Goal: Information Seeking & Learning: Learn about a topic

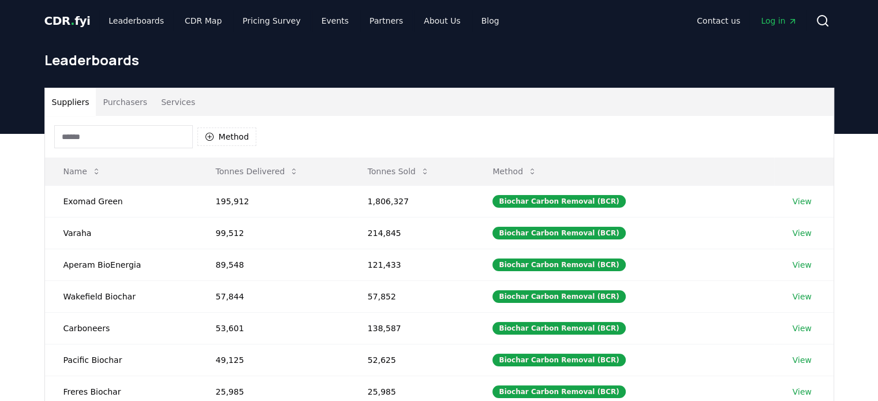
click at [145, 140] on input at bounding box center [123, 136] width 139 height 23
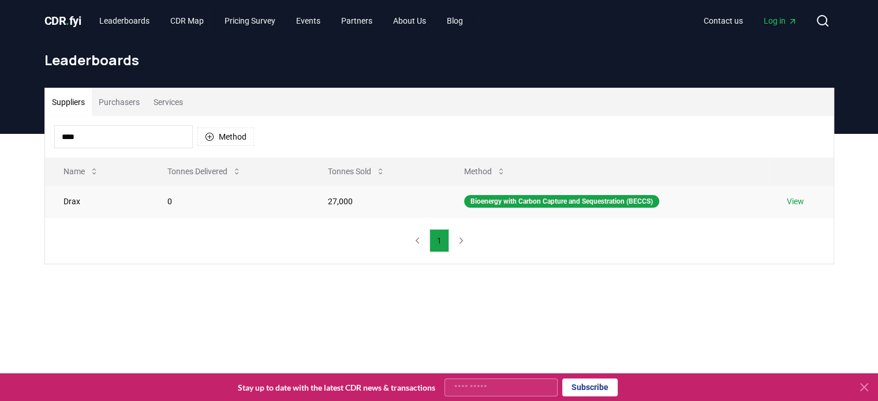
type input "****"
click at [792, 204] on link "View" at bounding box center [795, 202] width 17 height 12
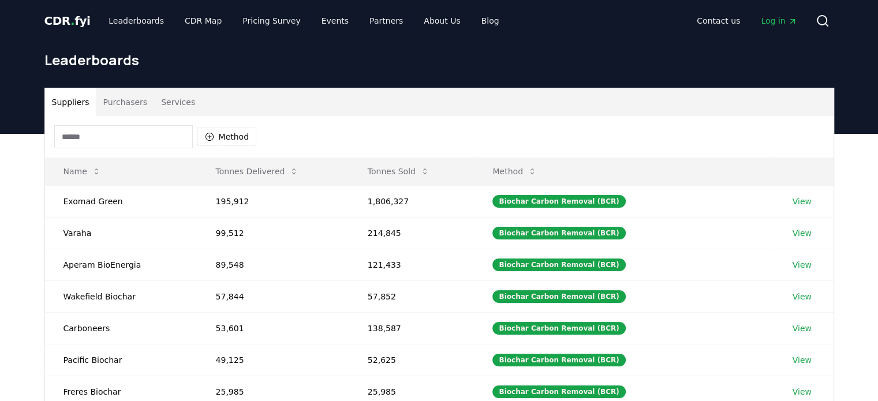
click at [157, 143] on input at bounding box center [123, 136] width 139 height 23
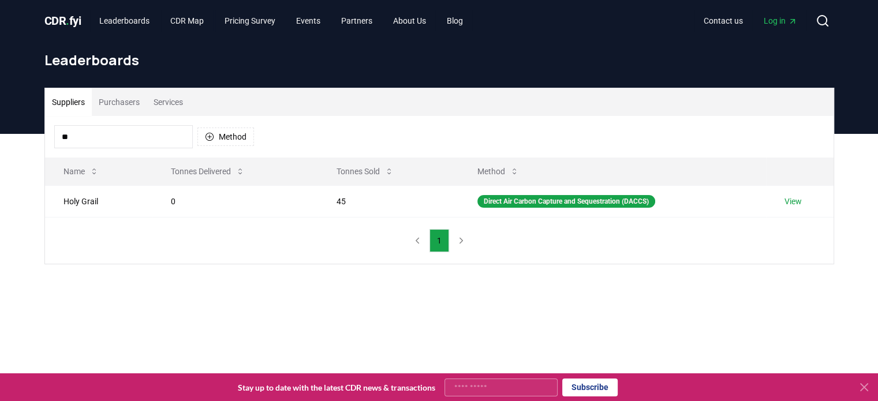
type input "*"
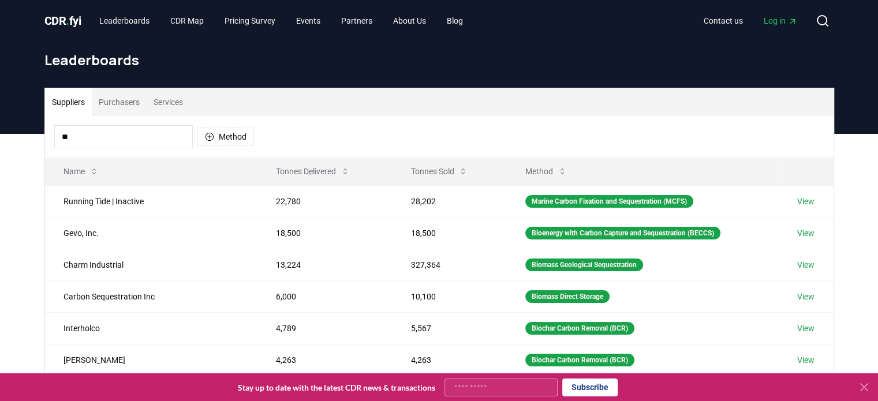
type input "*"
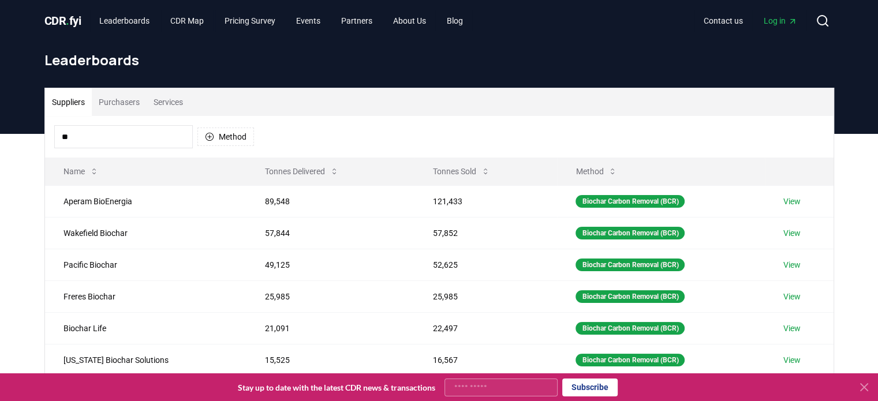
type input "*"
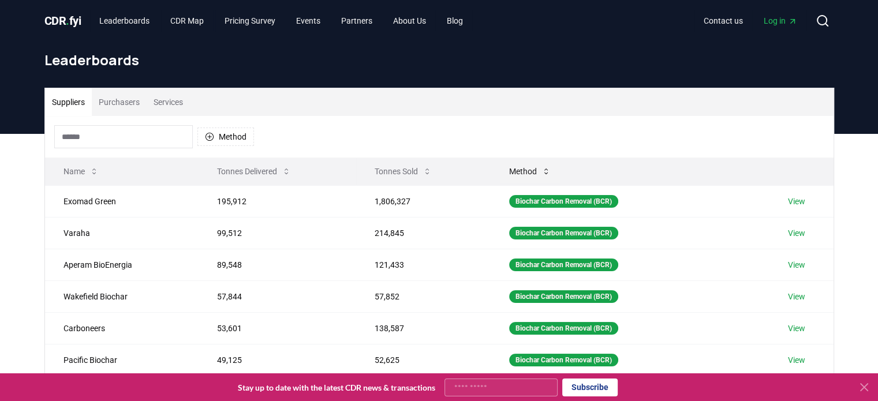
click at [546, 167] on icon at bounding box center [545, 171] width 9 height 9
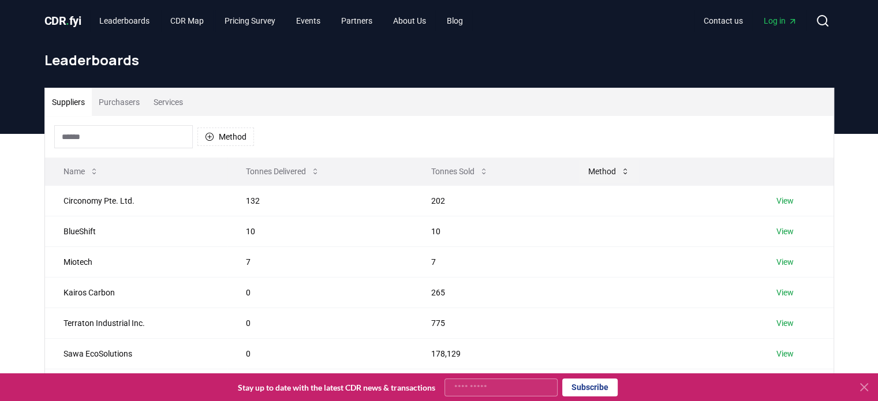
click at [601, 173] on button "Method" at bounding box center [609, 171] width 60 height 23
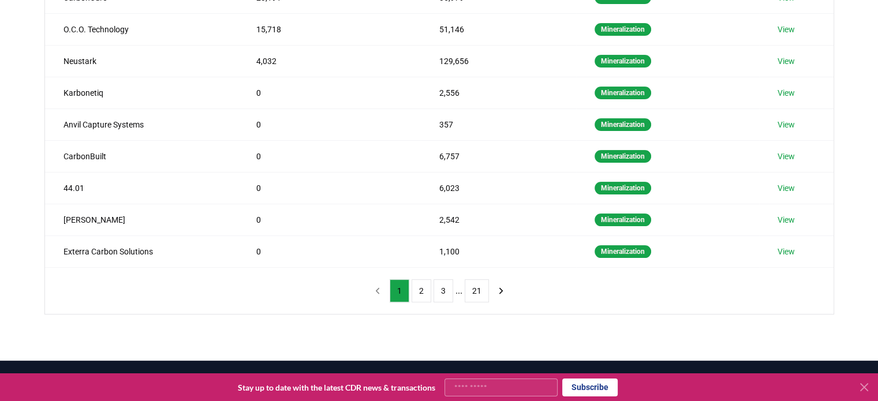
scroll to position [235, 0]
click at [423, 293] on button "2" at bounding box center [421, 290] width 20 height 23
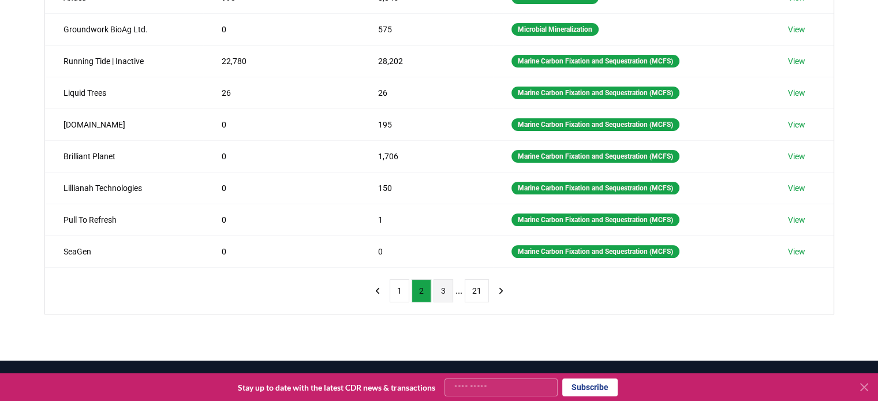
click at [446, 291] on button "3" at bounding box center [443, 290] width 20 height 23
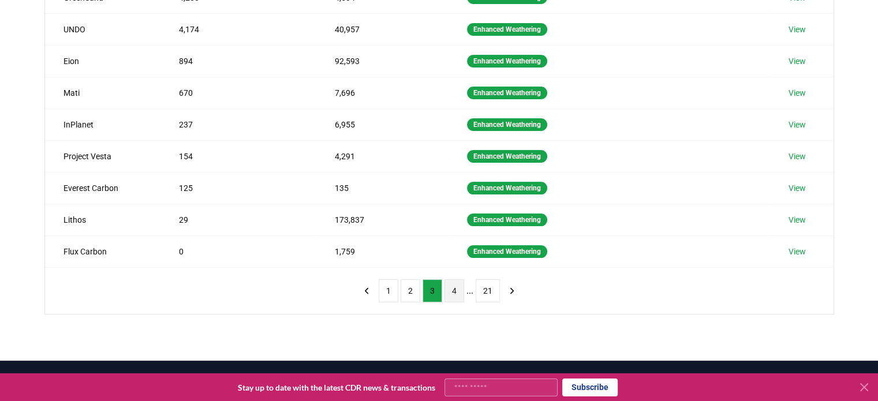
click at [453, 291] on button "4" at bounding box center [454, 290] width 20 height 23
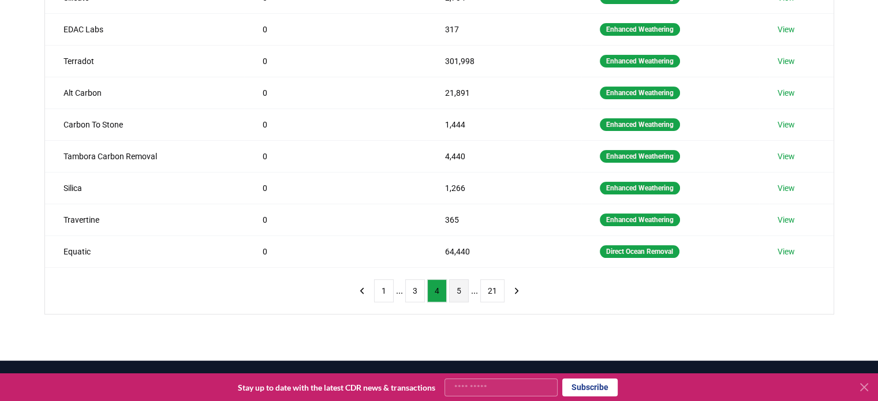
click at [461, 292] on button "5" at bounding box center [459, 290] width 20 height 23
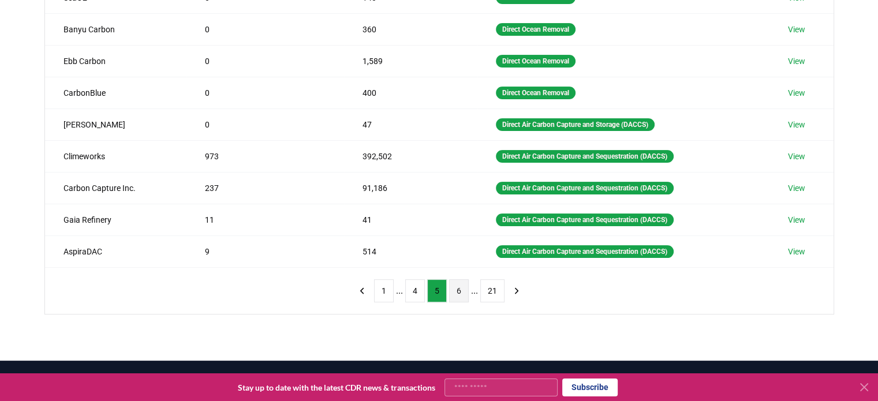
click at [463, 293] on button "6" at bounding box center [459, 290] width 20 height 23
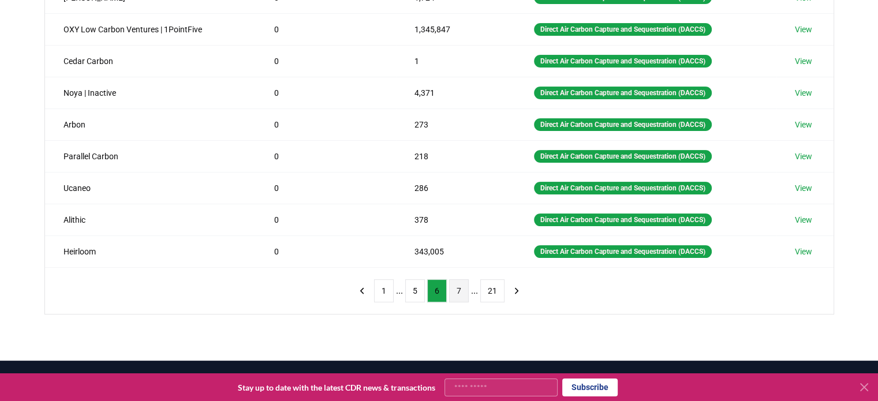
click at [459, 295] on button "7" at bounding box center [459, 290] width 20 height 23
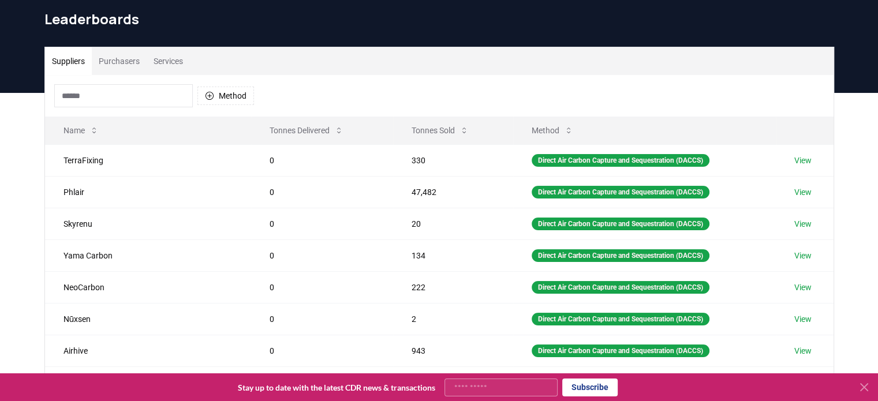
scroll to position [42, 0]
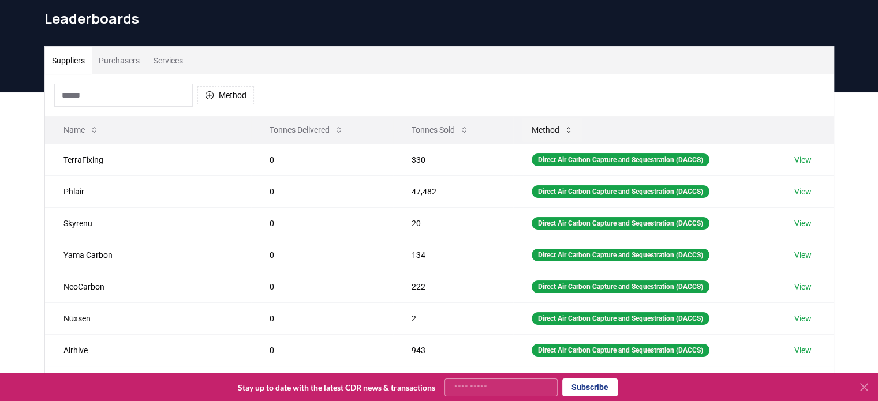
click at [547, 122] on button "Method" at bounding box center [552, 129] width 60 height 23
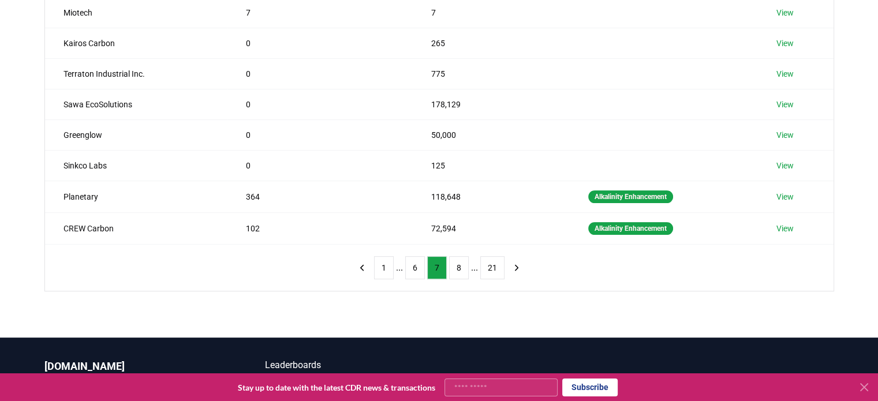
scroll to position [250, 0]
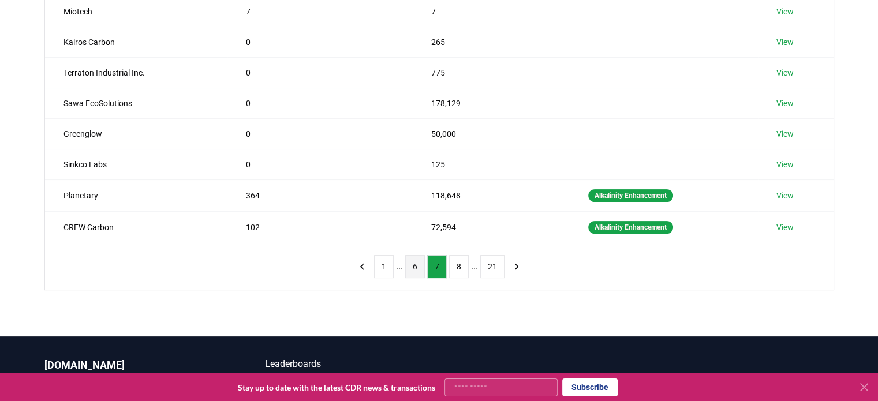
click at [416, 260] on button "6" at bounding box center [415, 266] width 20 height 23
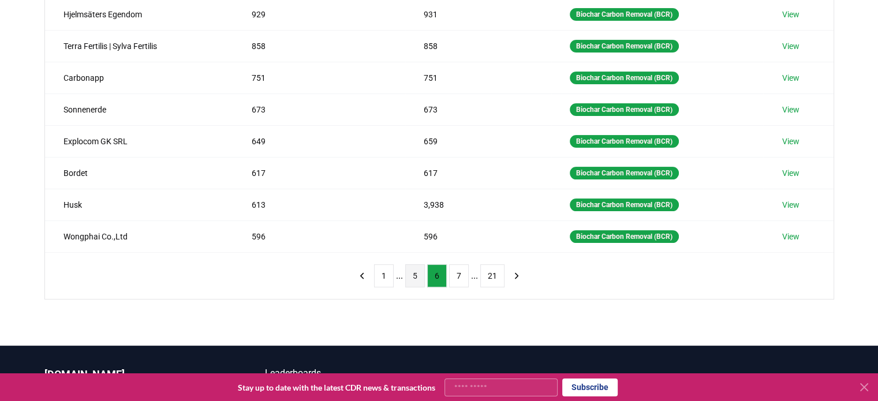
click at [409, 270] on button "5" at bounding box center [415, 275] width 20 height 23
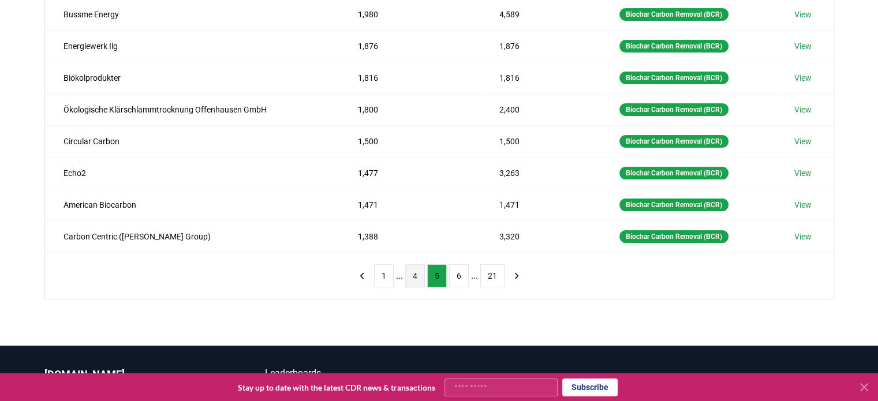
click at [409, 271] on button "4" at bounding box center [415, 275] width 20 height 23
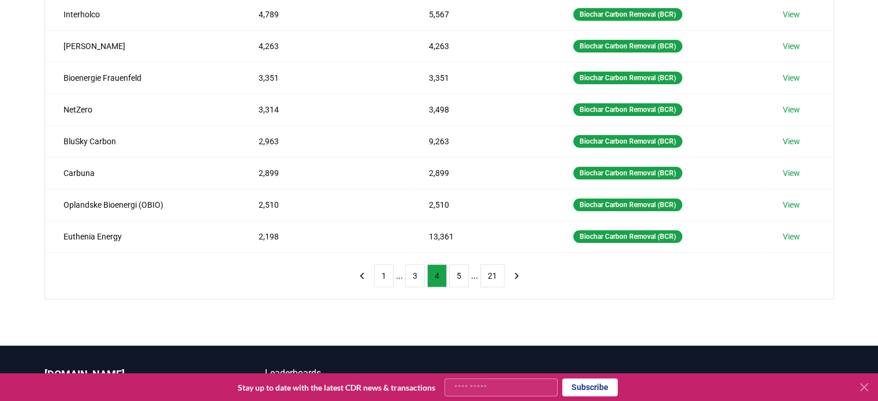
click at [409, 271] on button "3" at bounding box center [415, 275] width 20 height 23
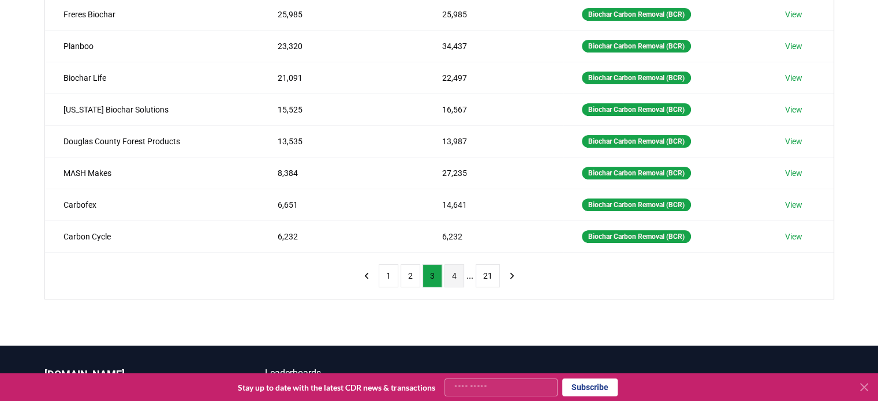
click at [409, 271] on button "2" at bounding box center [410, 275] width 20 height 23
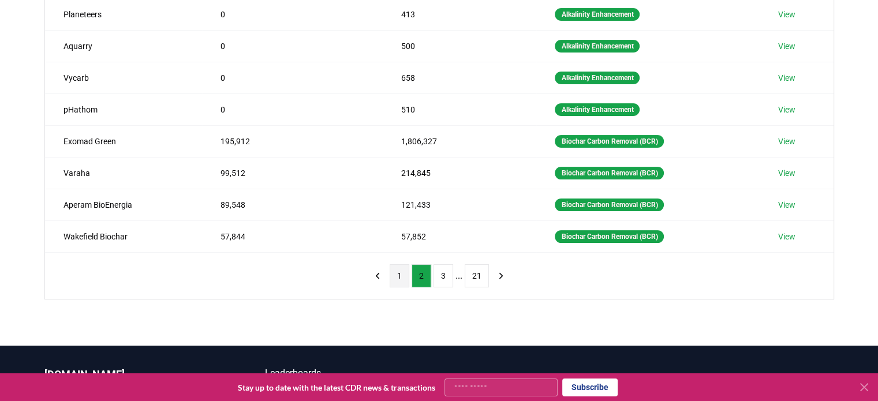
click at [399, 272] on button "1" at bounding box center [400, 275] width 20 height 23
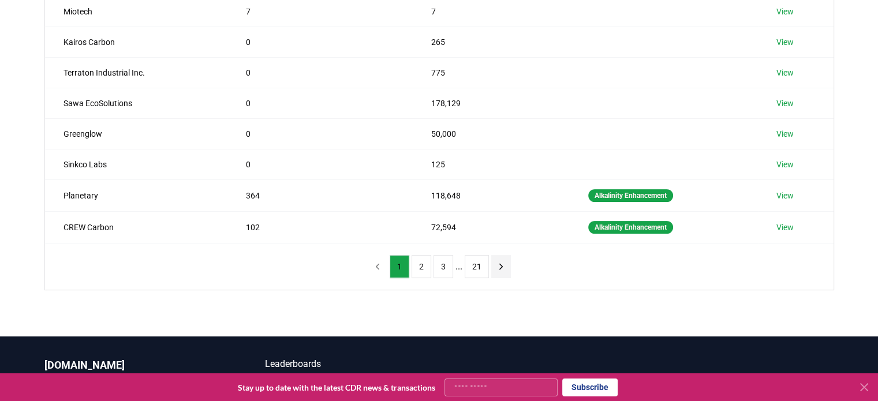
click at [496, 265] on icon "next page" at bounding box center [501, 266] width 10 height 10
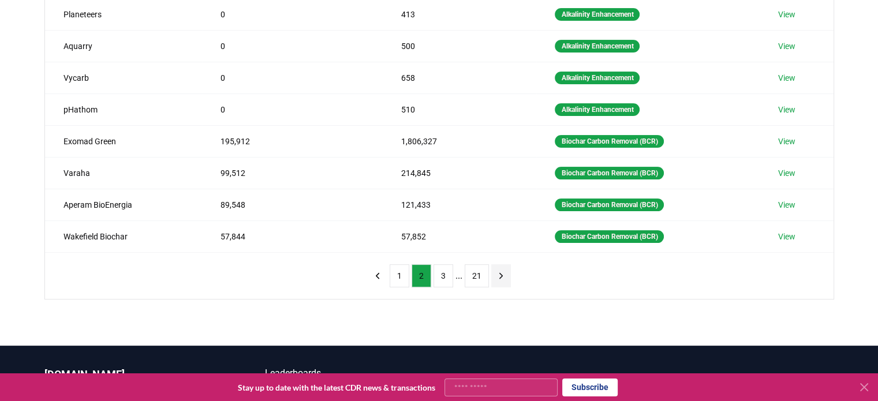
click at [496, 265] on button "next page" at bounding box center [501, 275] width 20 height 23
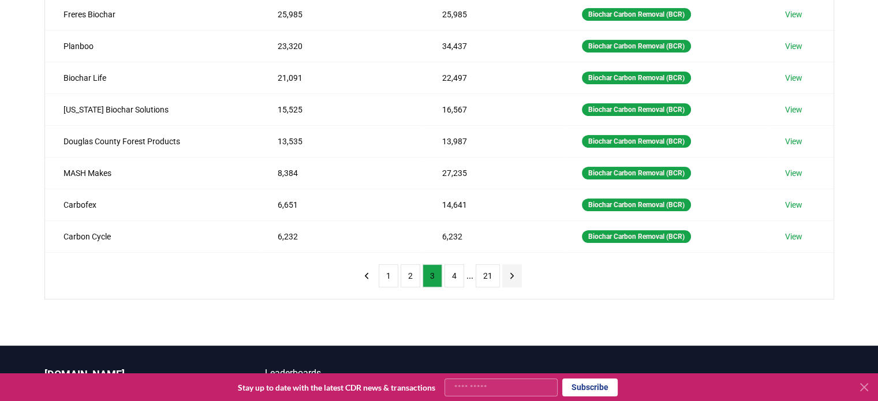
click at [510, 275] on icon "next page" at bounding box center [511, 275] width 3 height 5
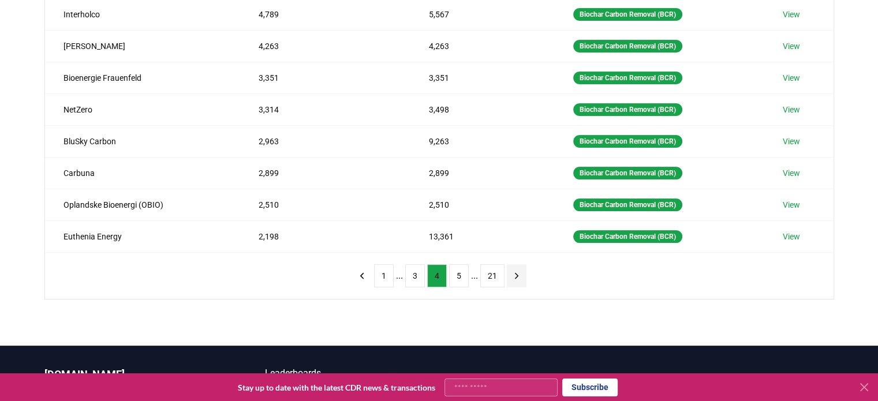
click at [511, 275] on icon "next page" at bounding box center [516, 276] width 10 height 10
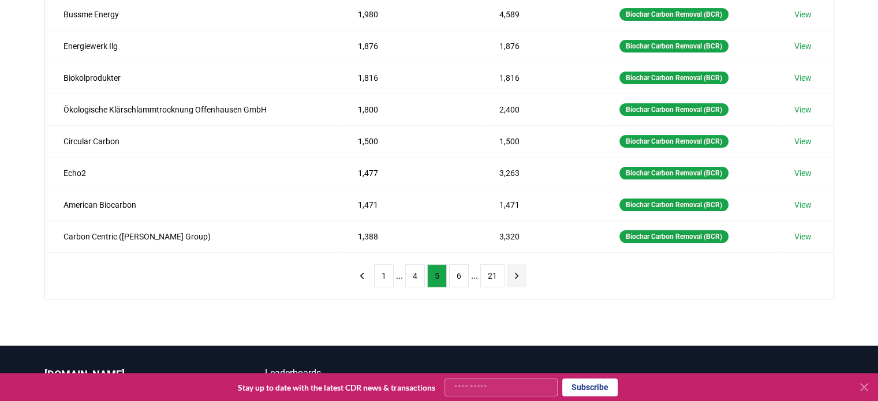
click at [511, 275] on icon "next page" at bounding box center [516, 276] width 10 height 10
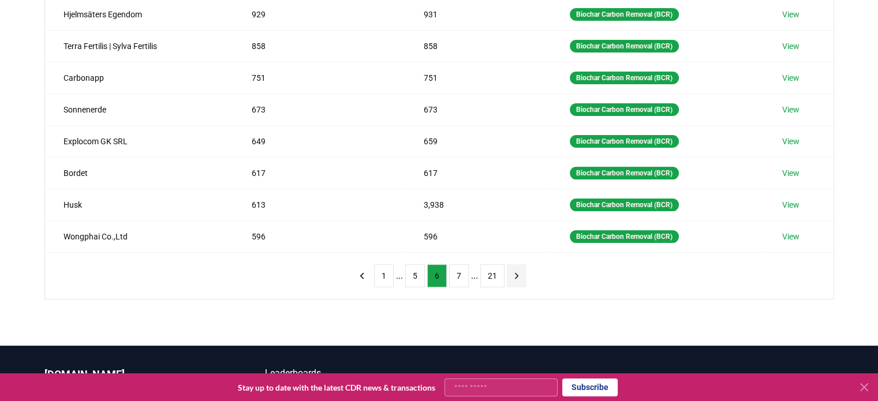
click at [511, 275] on icon "next page" at bounding box center [516, 276] width 10 height 10
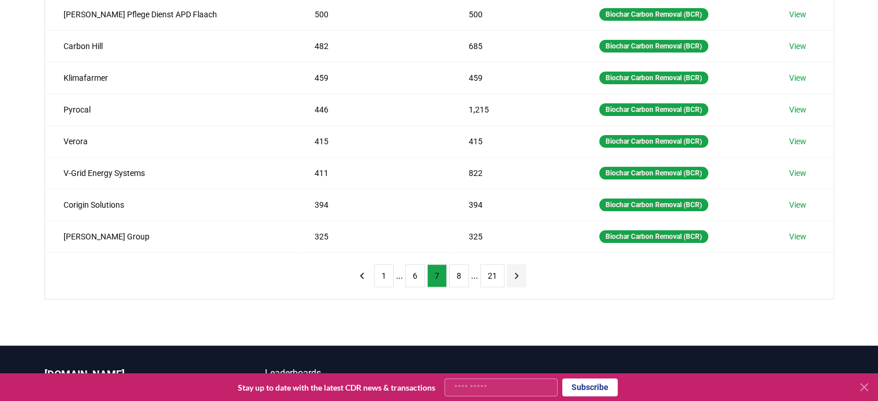
click at [511, 275] on icon "next page" at bounding box center [516, 276] width 10 height 10
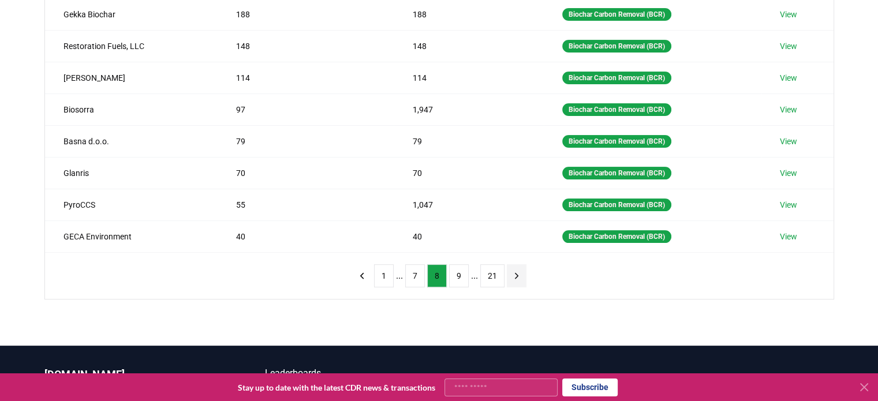
click at [511, 275] on icon "next page" at bounding box center [516, 276] width 10 height 10
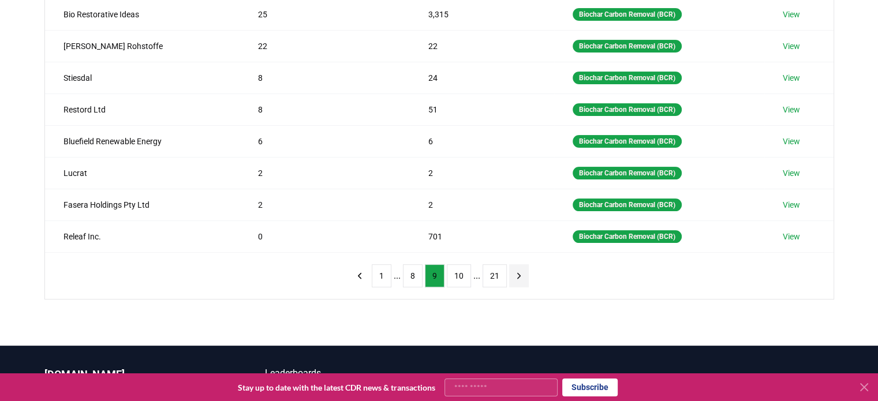
click at [509, 275] on button "next page" at bounding box center [519, 275] width 20 height 23
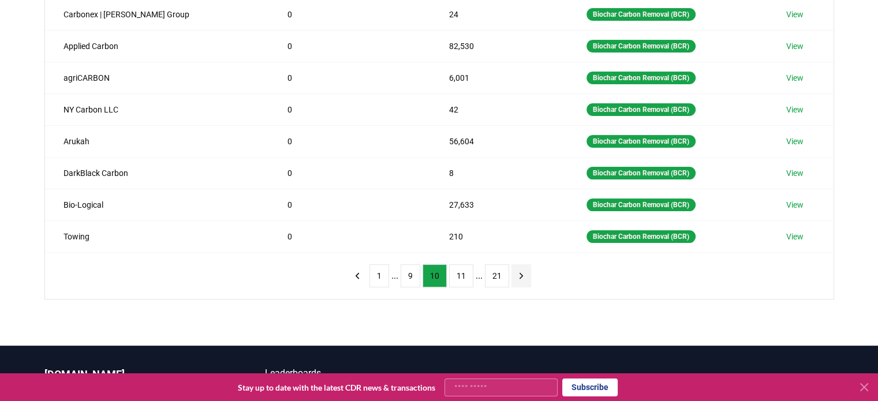
click at [511, 275] on button "next page" at bounding box center [521, 275] width 20 height 23
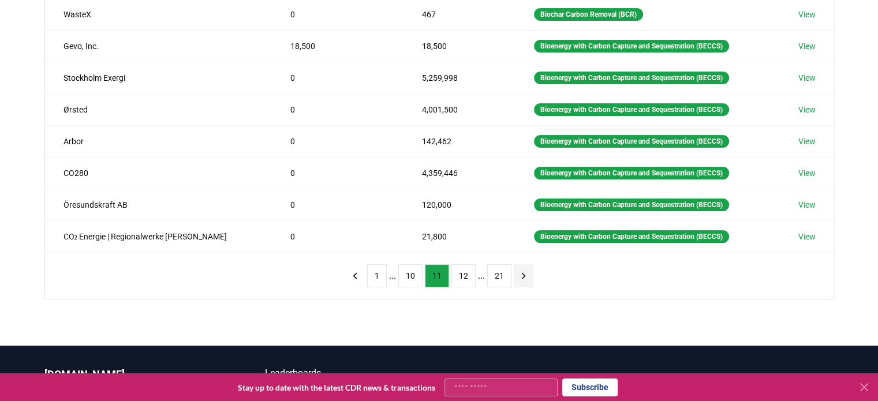
click at [514, 275] on button "next page" at bounding box center [524, 275] width 20 height 23
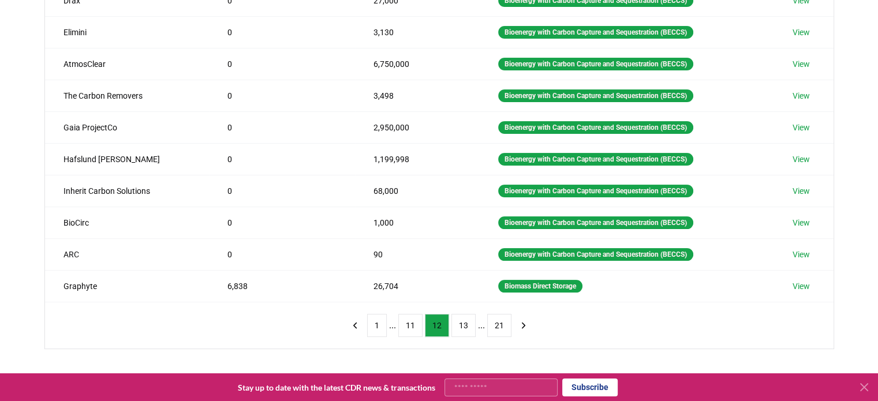
scroll to position [200, 0]
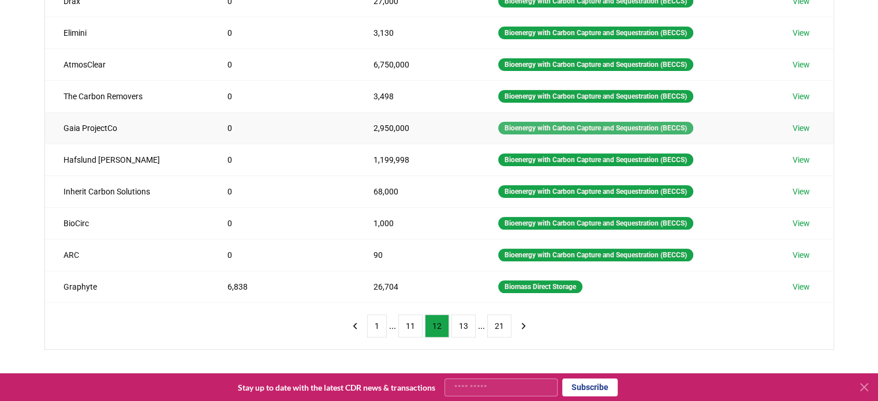
click at [561, 126] on div "Bioenergy with Carbon Capture and Sequestration (BECCS)" at bounding box center [595, 128] width 195 height 13
click at [798, 126] on link "View" at bounding box center [800, 128] width 17 height 12
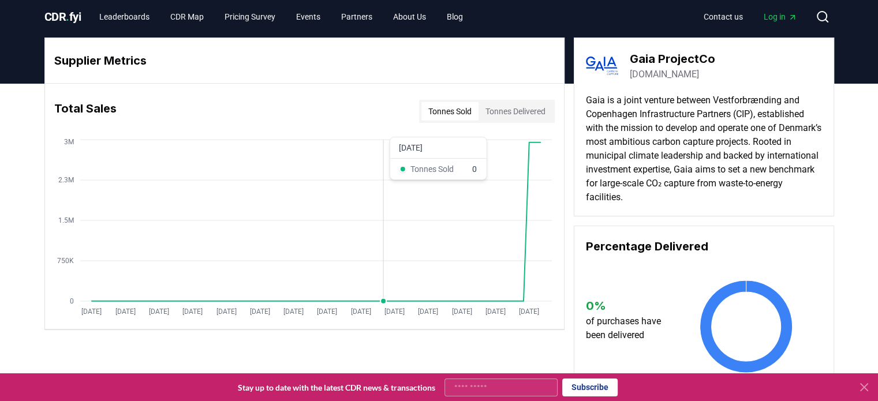
scroll to position [5, 0]
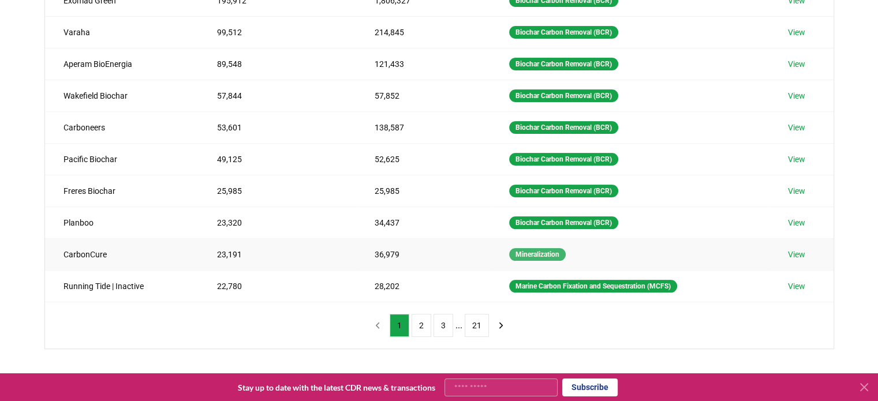
scroll to position [212, 0]
